Goal: Navigation & Orientation: Find specific page/section

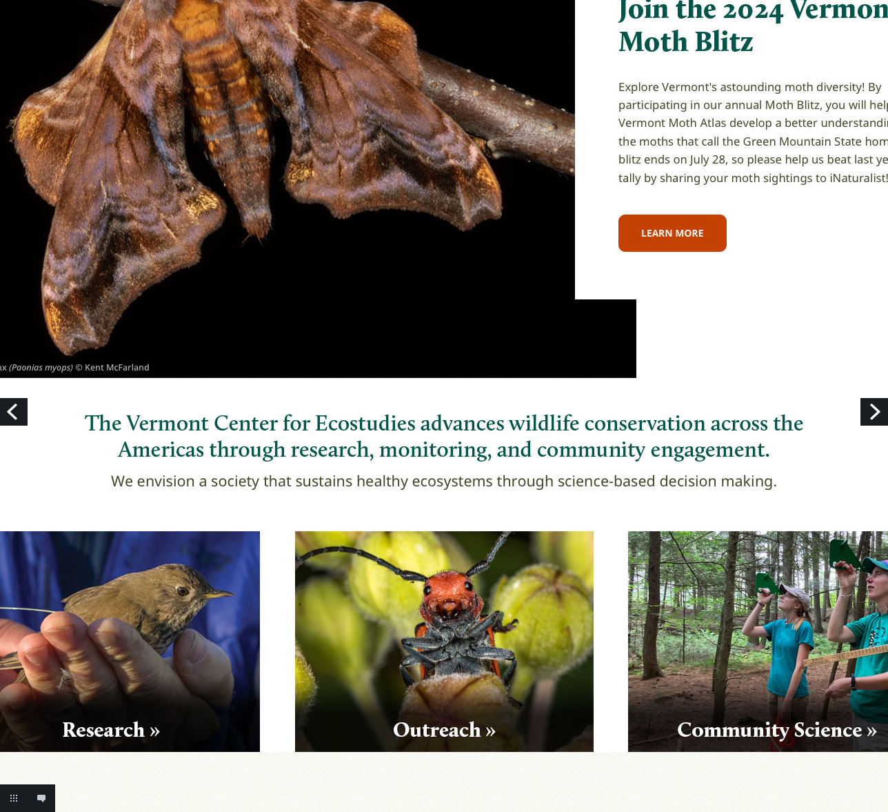
scroll to position [207, 0]
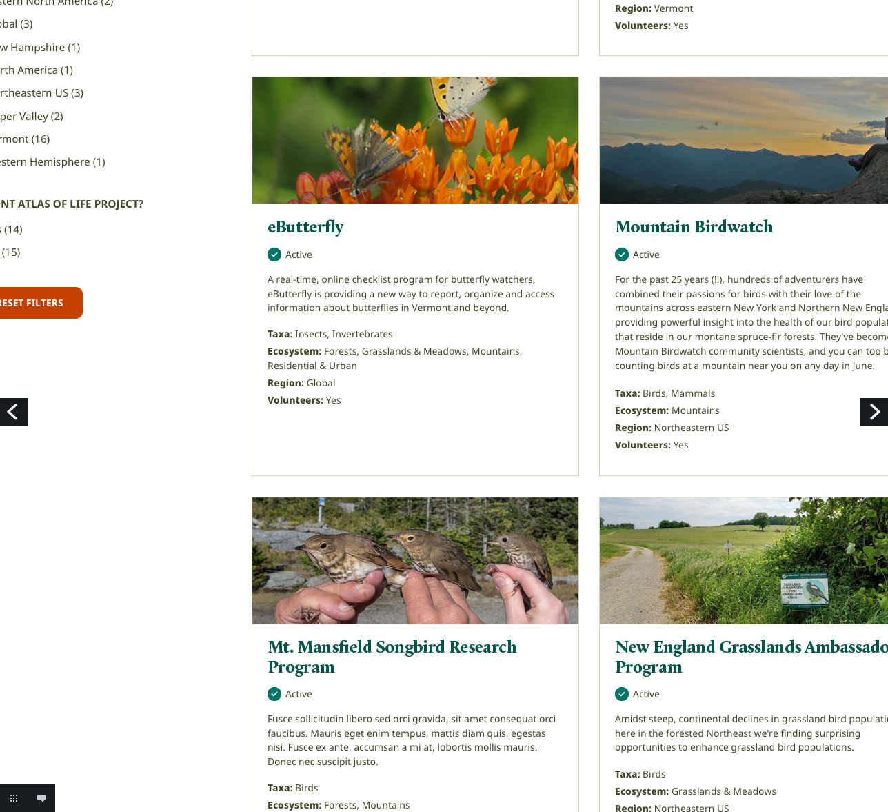
scroll to position [1172, 0]
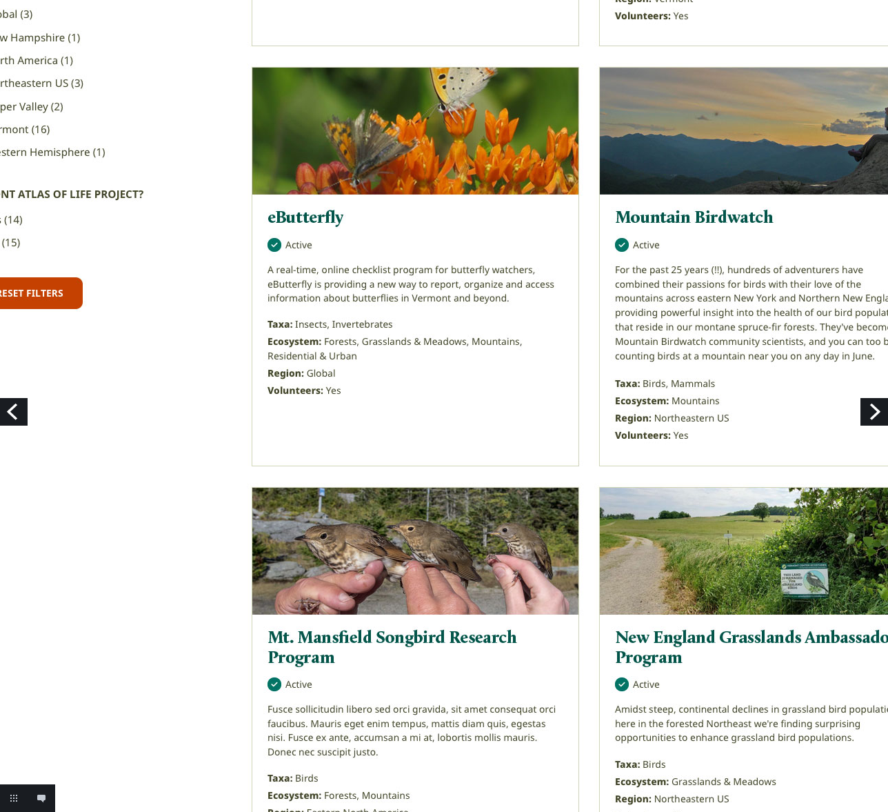
click at [342, 281] on img at bounding box center [444, 414] width 1034 height 3172
